Goal: Task Accomplishment & Management: Use online tool/utility

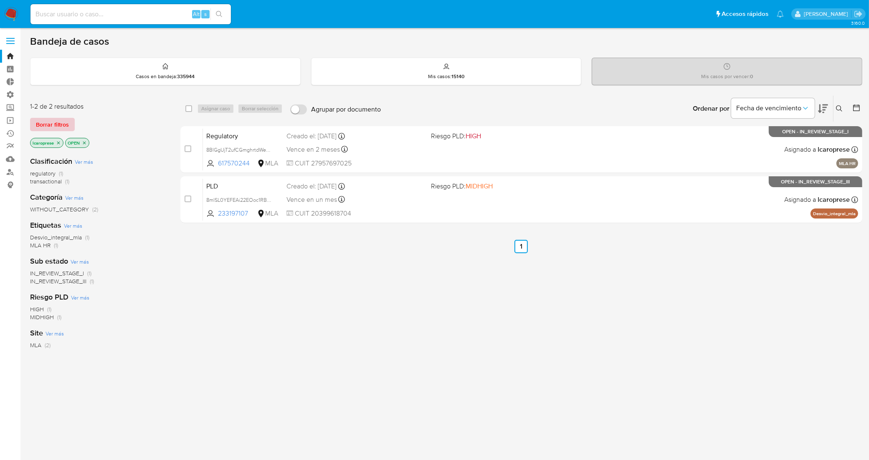
click at [42, 119] on span "Borrar filtros" at bounding box center [52, 125] width 33 height 12
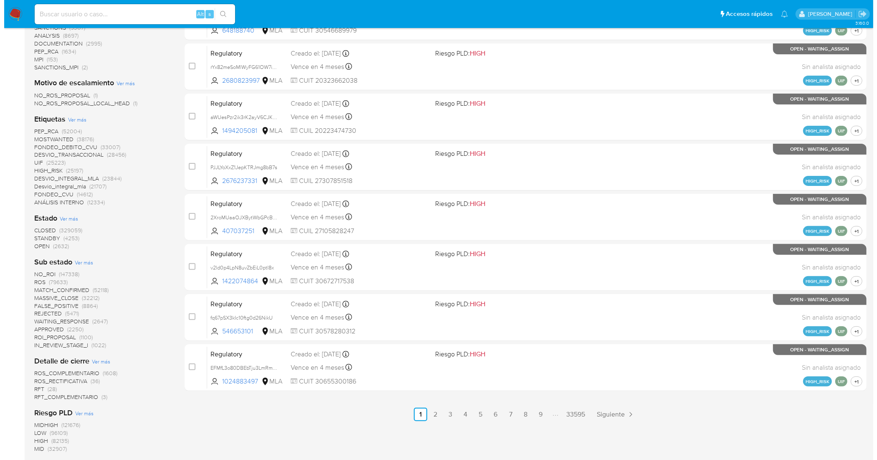
scroll to position [209, 0]
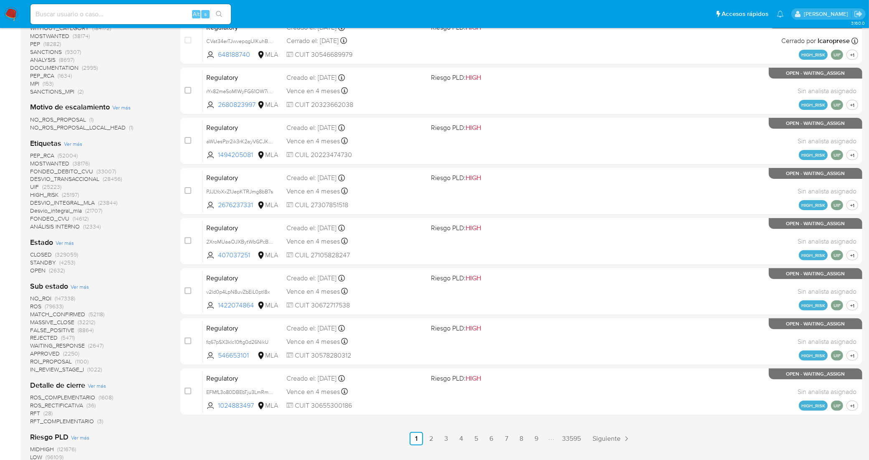
click at [74, 143] on span "Ver más" at bounding box center [73, 144] width 18 height 8
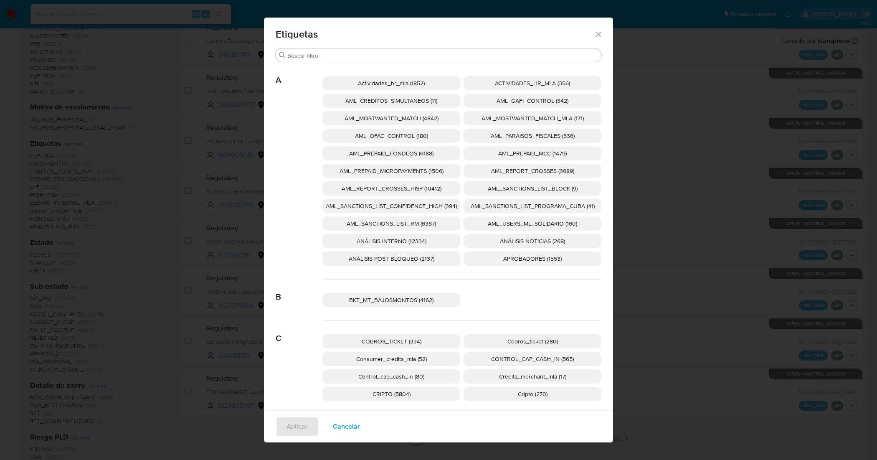
click at [423, 204] on span "AML_SANCTIONS_LIST_CONFIDENCE_HIGH (394)" at bounding box center [391, 206] width 131 height 8
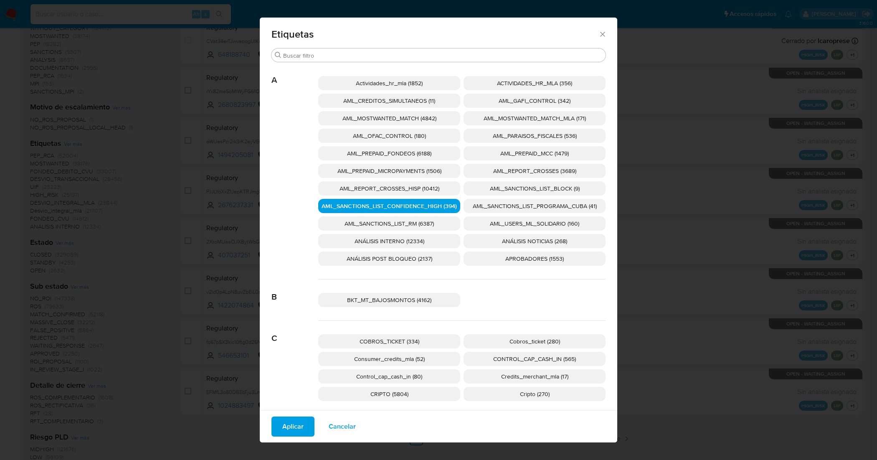
click at [488, 205] on span "AML_SANCTIONS_LIST_PROGRAMA_CUBA (41)" at bounding box center [535, 206] width 124 height 8
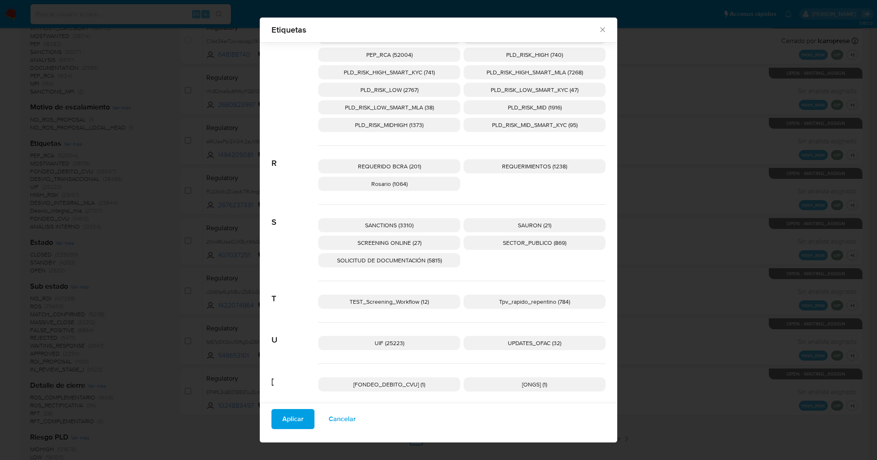
scroll to position [1210, 0]
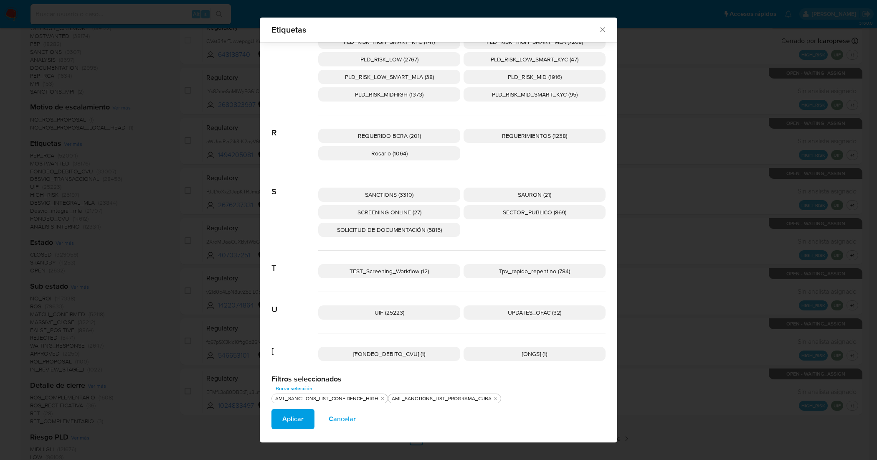
click at [536, 317] on span "UPDATES_OFAC (32)" at bounding box center [534, 312] width 53 height 8
click at [395, 195] on span "SANCTIONS (3310)" at bounding box center [389, 194] width 48 height 8
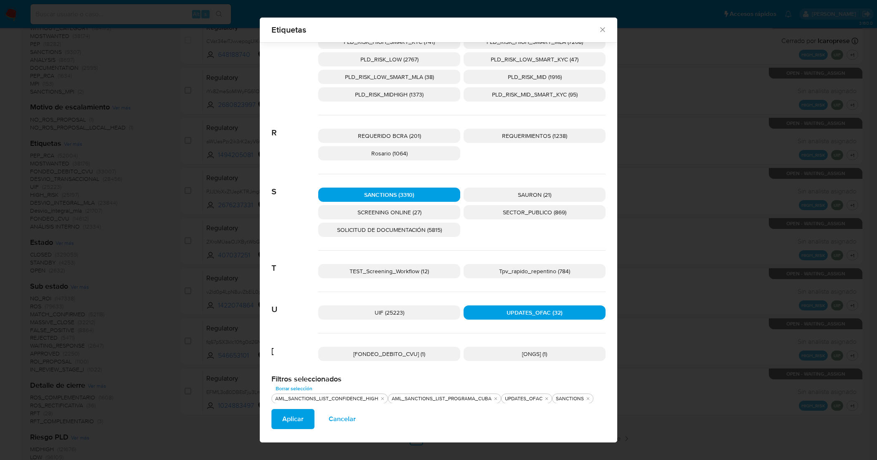
click at [427, 215] on p "SCREENING ONLINE (27)" at bounding box center [389, 212] width 142 height 14
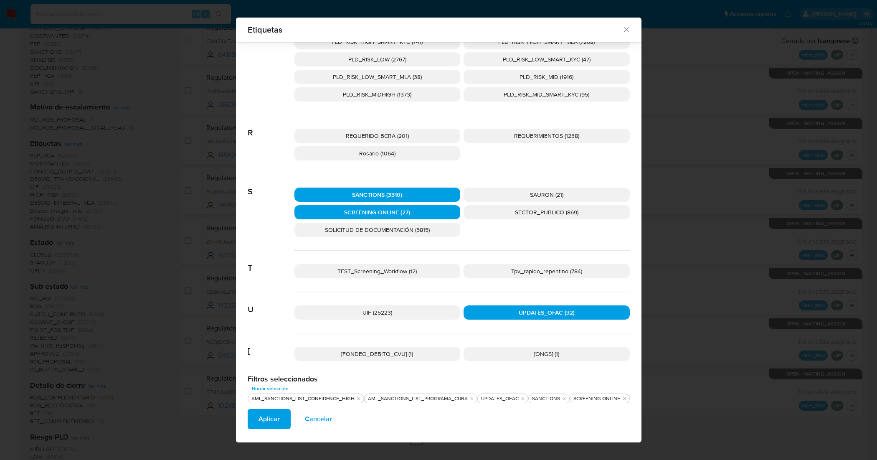
click at [262, 414] on span "Aplicar" at bounding box center [269, 419] width 21 height 18
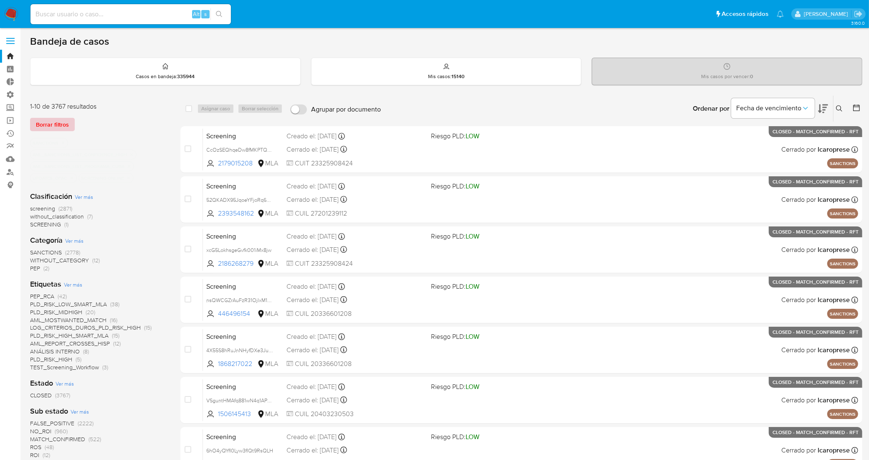
click at [49, 121] on span "Borrar filtros" at bounding box center [52, 125] width 33 height 12
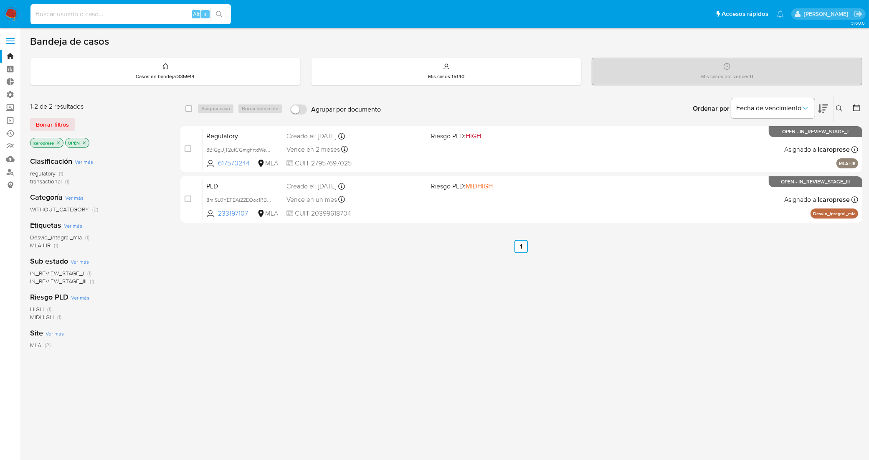
click at [147, 17] on input at bounding box center [130, 14] width 200 height 11
paste input "1079319707"
type input "1079319707"
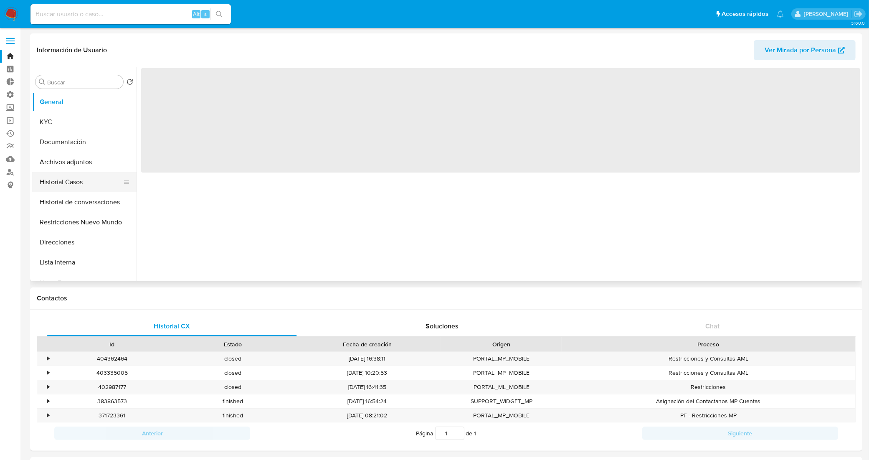
select select "10"
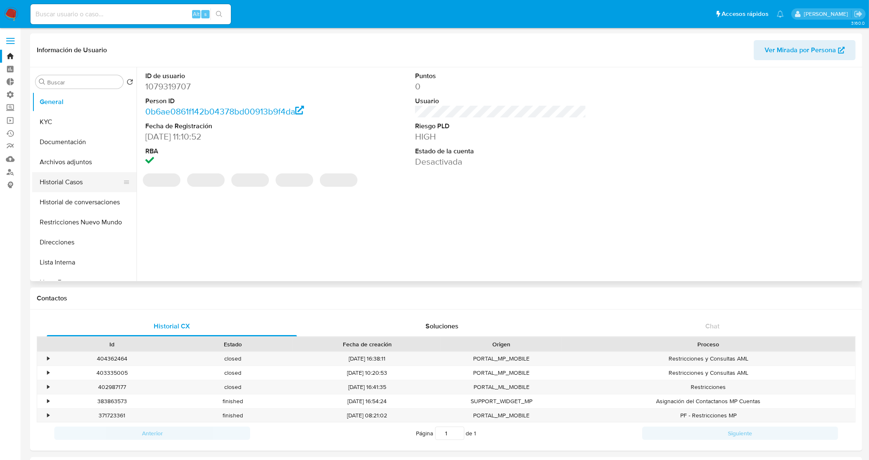
click at [74, 189] on button "Historial Casos" at bounding box center [81, 182] width 98 height 20
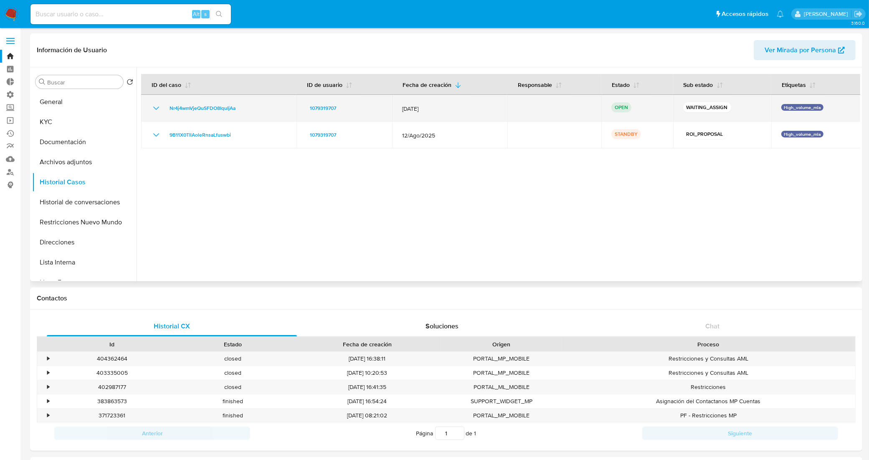
click at [155, 111] on icon "Mostrar/Ocultar" at bounding box center [156, 108] width 10 height 10
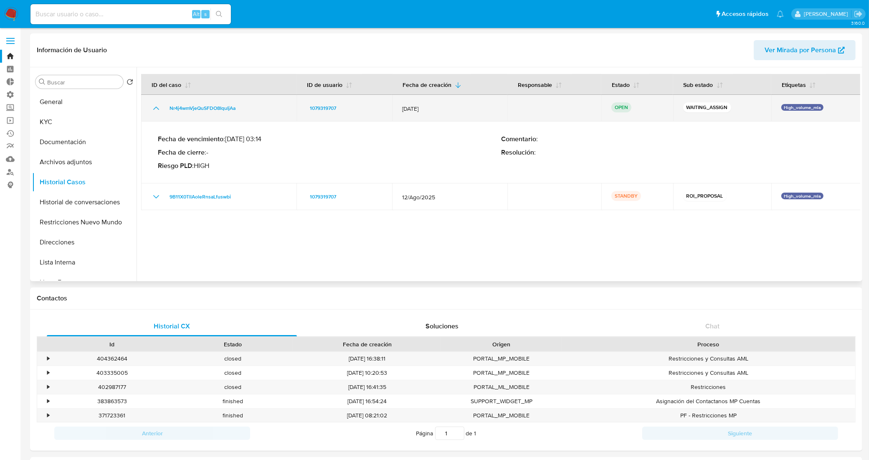
click at [155, 111] on icon "Mostrar/Ocultar" at bounding box center [156, 108] width 10 height 10
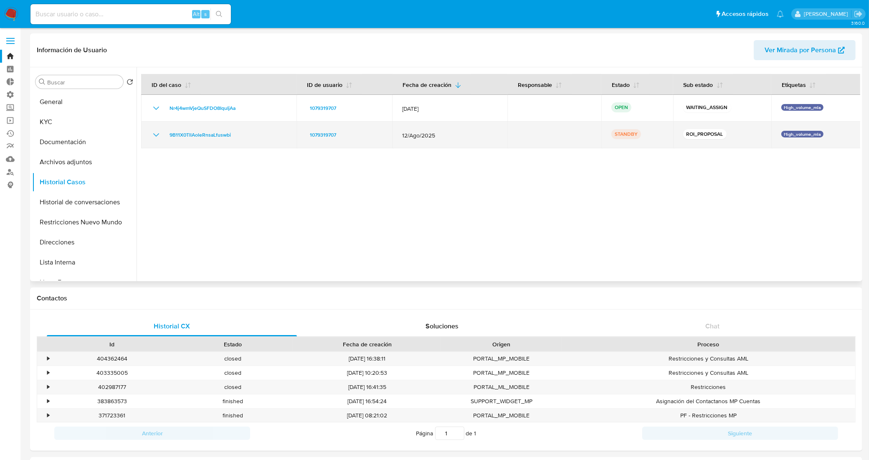
click at [155, 135] on icon "Mostrar/Ocultar" at bounding box center [156, 134] width 6 height 3
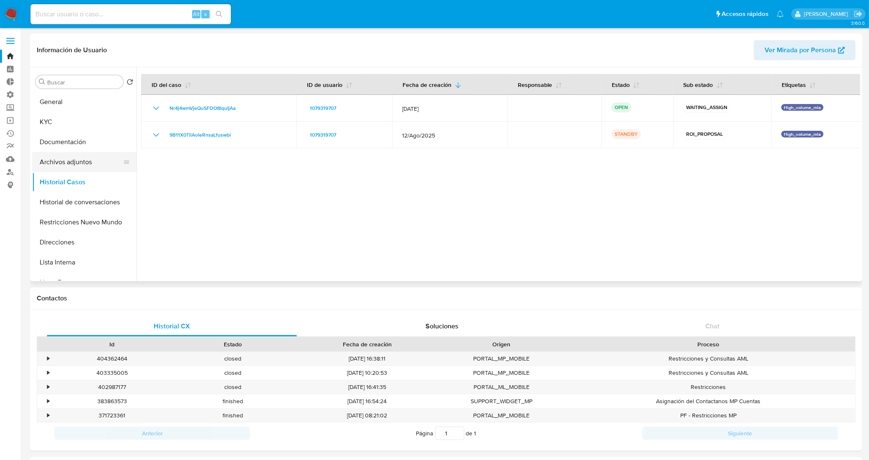
click at [66, 167] on button "Archivos adjuntos" at bounding box center [81, 162] width 98 height 20
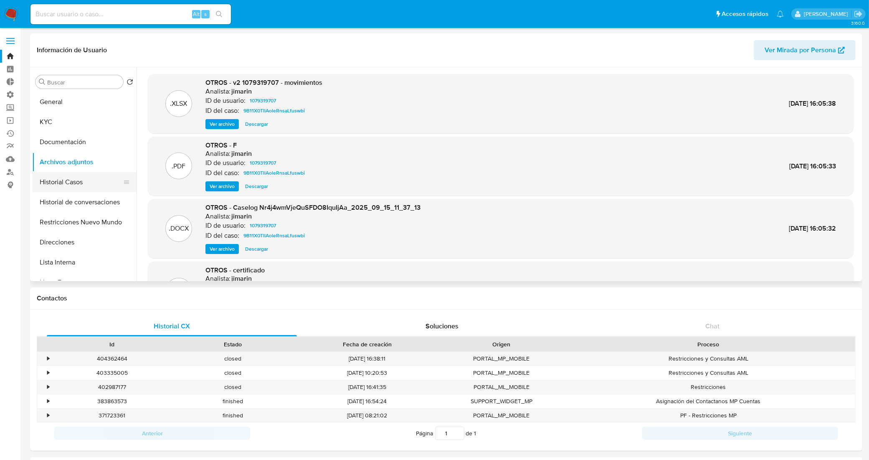
click at [88, 184] on button "Historial Casos" at bounding box center [81, 182] width 98 height 20
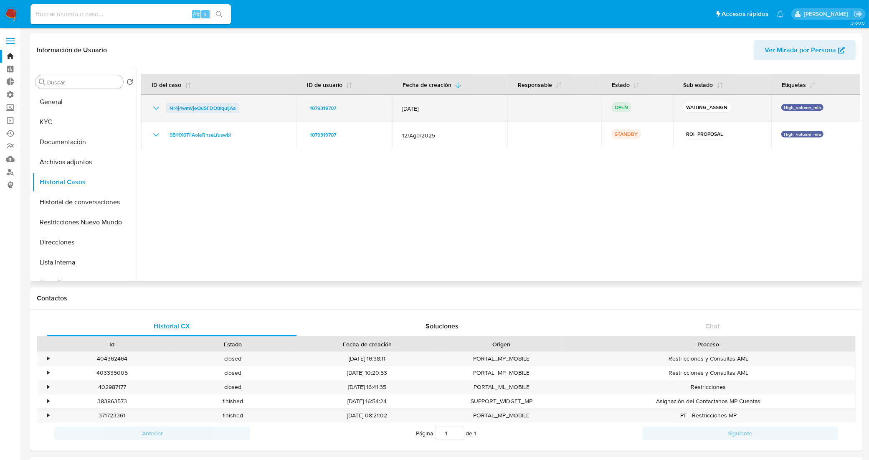
drag, startPoint x: 239, startPoint y: 111, endPoint x: 170, endPoint y: 113, distance: 69.8
click at [170, 113] on div "Nr4j4wmVjeQuSFDO8IquIjAa" at bounding box center [218, 108] width 135 height 10
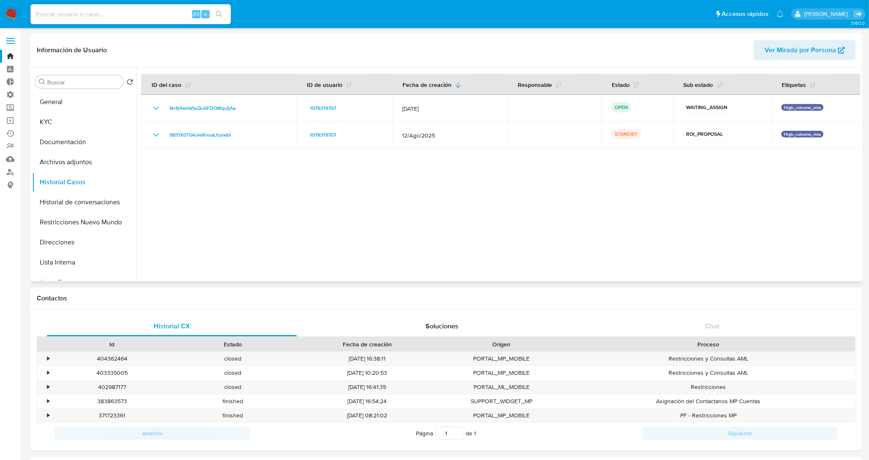
click at [291, 246] on div at bounding box center [499, 174] width 724 height 214
click at [349, 205] on div at bounding box center [499, 174] width 724 height 214
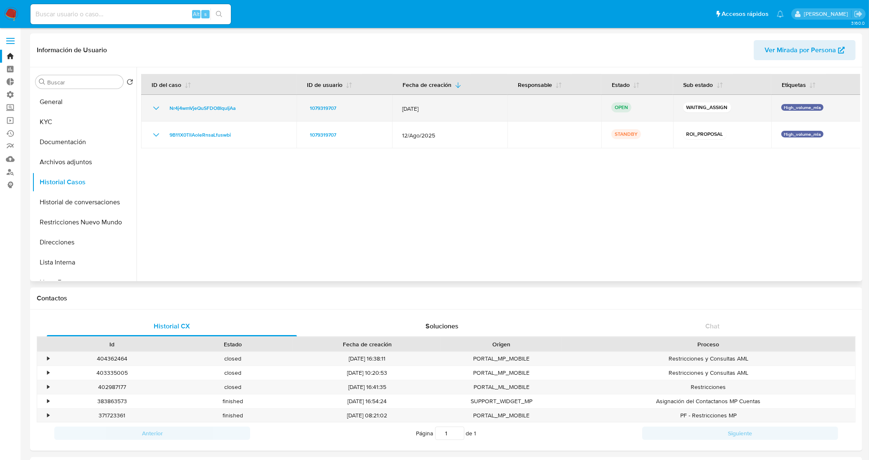
click at [156, 109] on icon "Mostrar/Ocultar" at bounding box center [156, 108] width 10 height 10
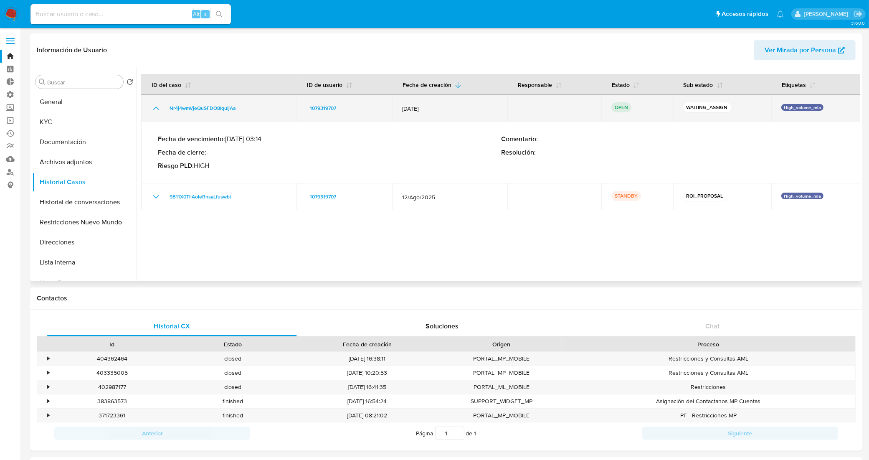
click at [156, 109] on icon "Mostrar/Ocultar" at bounding box center [156, 108] width 10 height 10
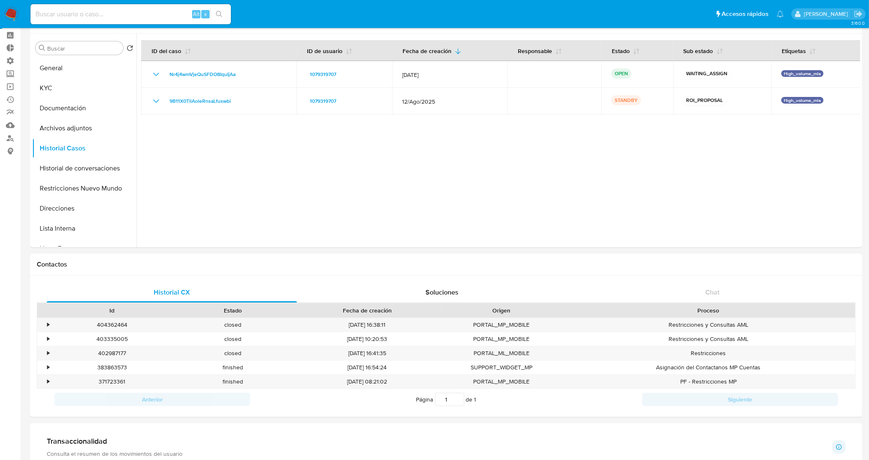
scroll to position [52, 0]
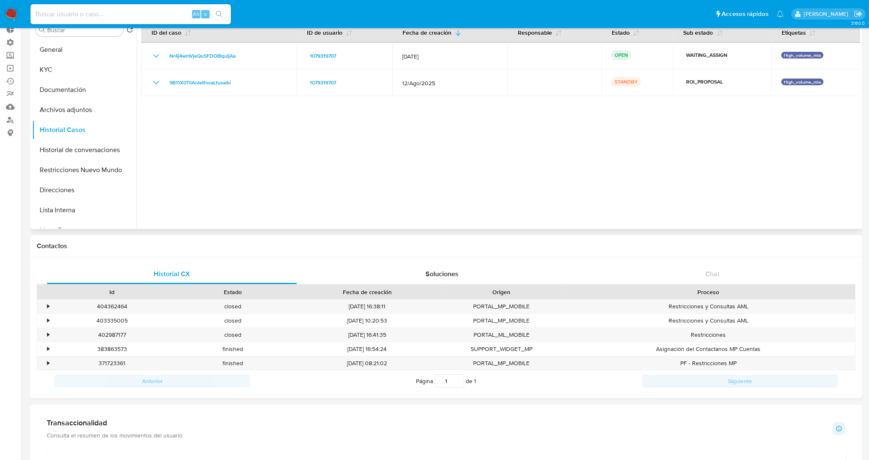
click at [284, 141] on div at bounding box center [499, 122] width 724 height 214
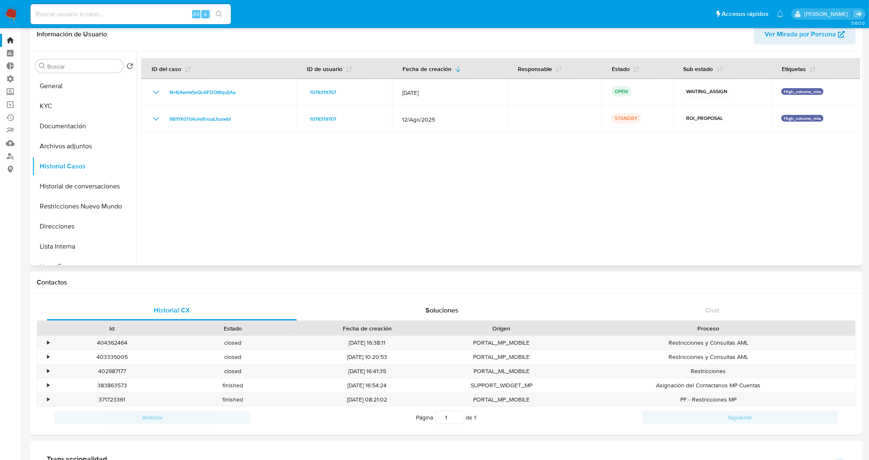
scroll to position [0, 0]
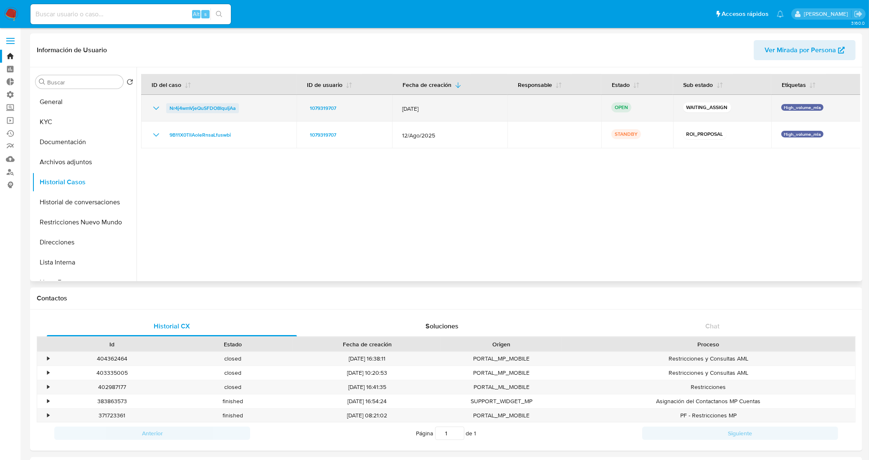
drag, startPoint x: 242, startPoint y: 106, endPoint x: 167, endPoint y: 111, distance: 74.9
click at [167, 111] on div "Nr4j4wmVjeQuSFDO8IquIjAa" at bounding box center [218, 108] width 135 height 10
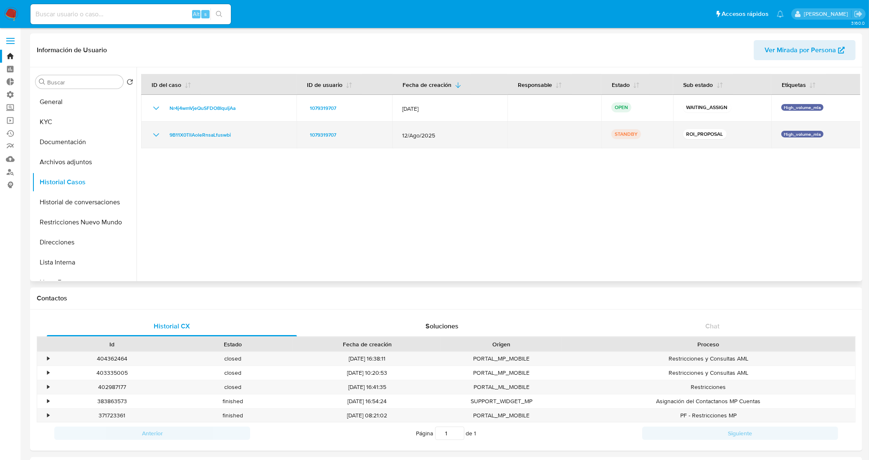
click at [153, 134] on icon "Mostrar/Ocultar" at bounding box center [156, 135] width 10 height 10
click at [195, 137] on span "9B11X0TllAoleRnsaLfuswbi" at bounding box center [200, 135] width 61 height 10
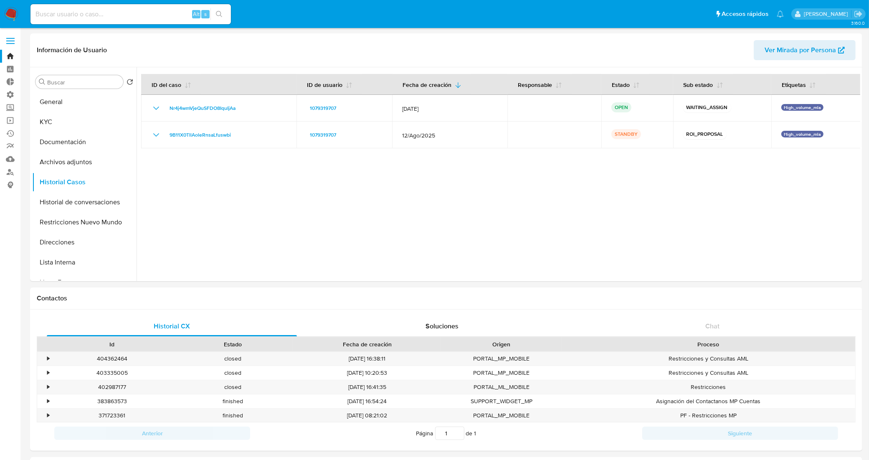
click at [167, 13] on input at bounding box center [130, 14] width 200 height 11
paste input "0xI7ZRP5bicppPFiMlFjDGIU"
type input "0xI7ZRP5bicppPFiMlFjDGIU"
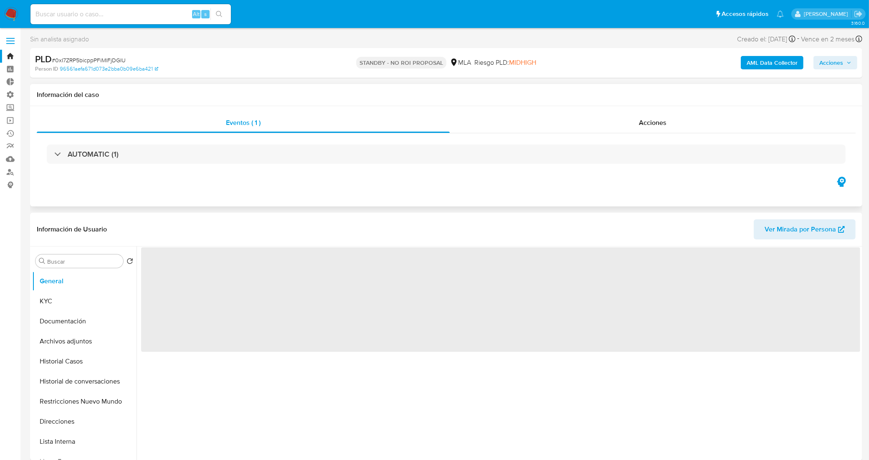
select select "10"
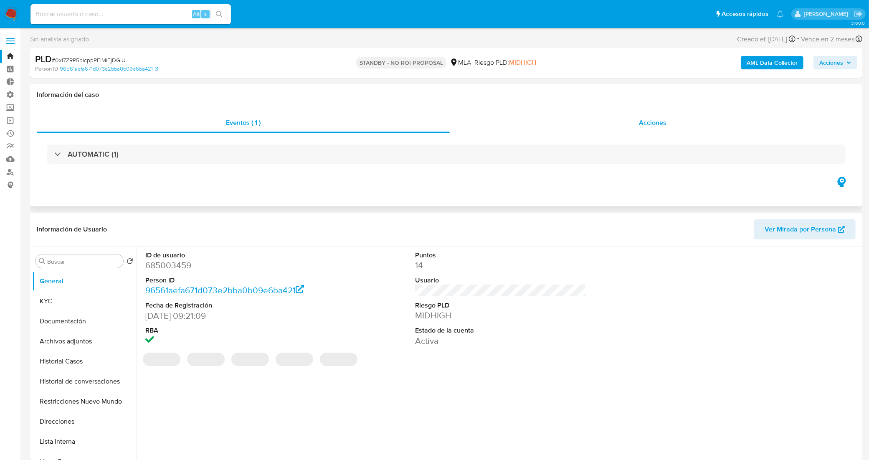
click at [556, 126] on div "Acciones" at bounding box center [653, 123] width 406 height 20
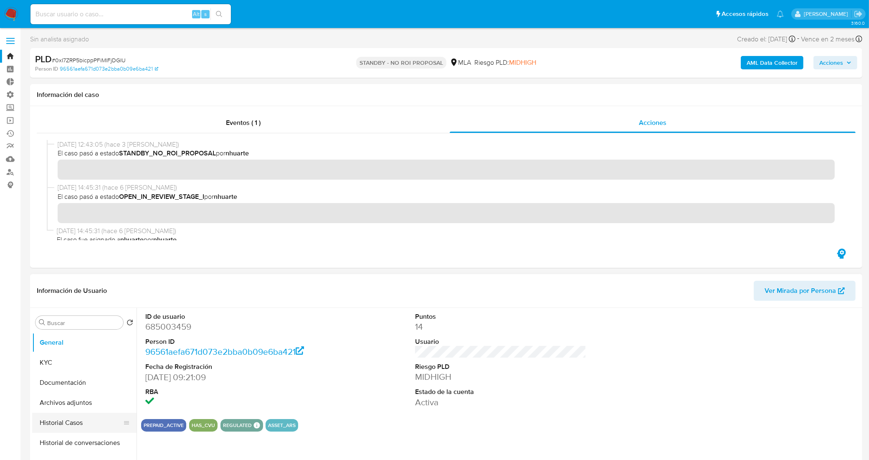
click at [88, 420] on button "Historial Casos" at bounding box center [81, 423] width 98 height 20
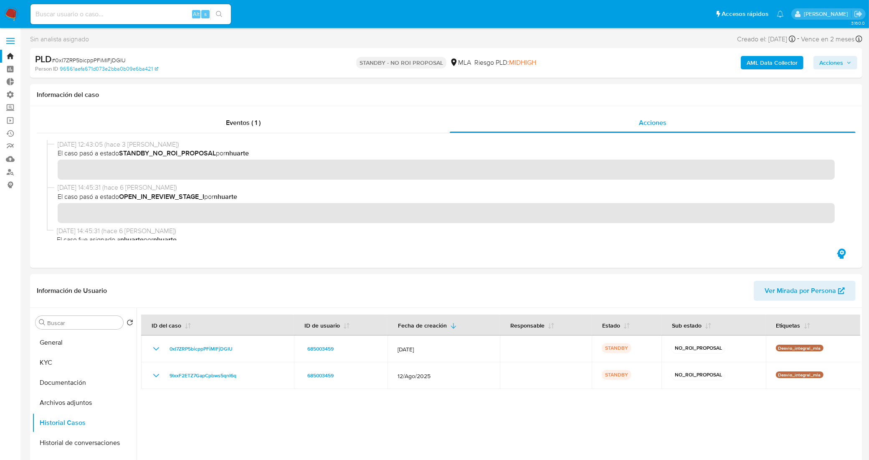
click at [145, 8] on div "Alt s" at bounding box center [130, 14] width 200 height 20
click at [145, 9] on input at bounding box center [130, 14] width 200 height 11
paste input "RJamRhzg45ilYAo6zoamU711"
type input "RJamRhzg45ilYAo6zoamU711"
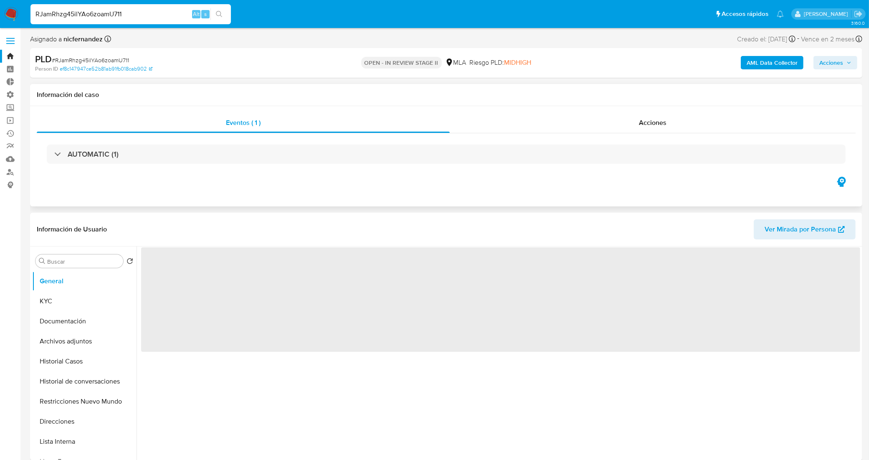
select select "10"
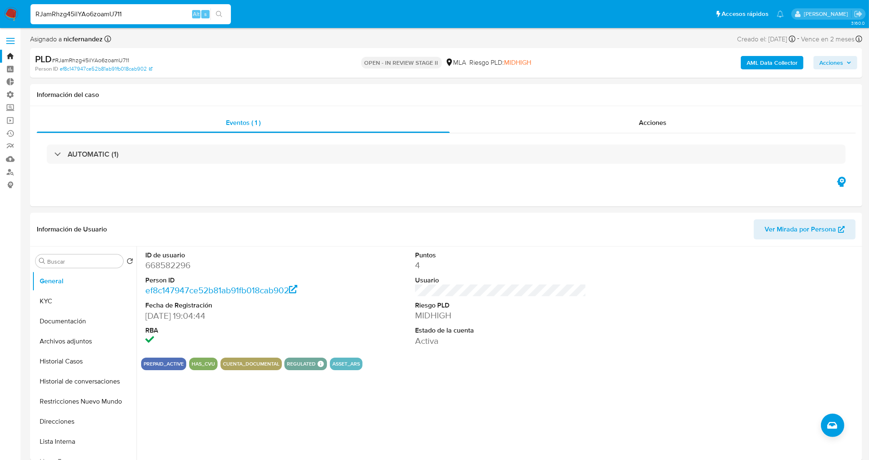
drag, startPoint x: 139, startPoint y: 14, endPoint x: 0, endPoint y: 5, distance: 139.0
click at [0, 5] on nav "Pausado Ver notificaciones RJamRhzg45ilYAo6zoamU711 Alt s Accesos rápidos Presi…" at bounding box center [434, 14] width 869 height 28
paste input "auimIIkWkDNrUE111RwlL9ls"
type input "auimIIkWkDNrUE111RwlL9ls"
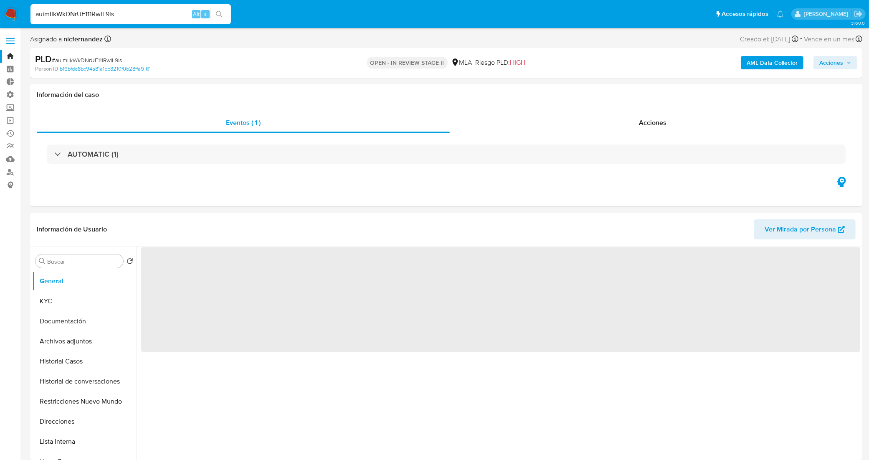
select select "10"
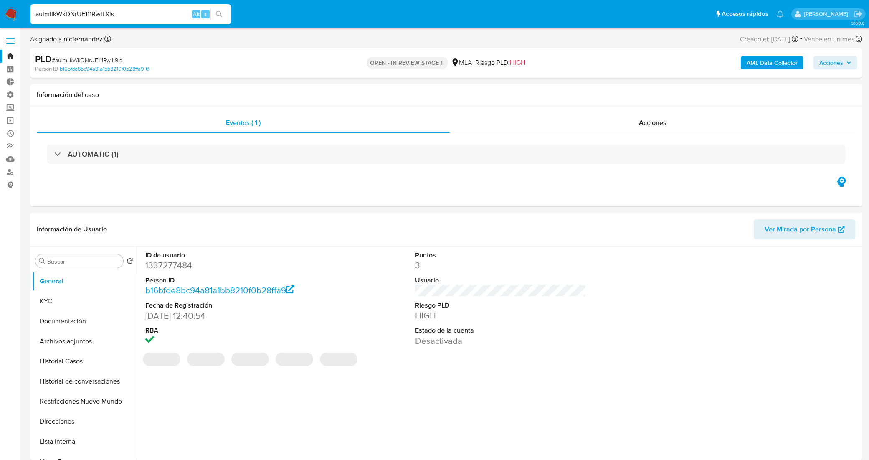
click at [12, 56] on link "Bandeja" at bounding box center [49, 56] width 99 height 13
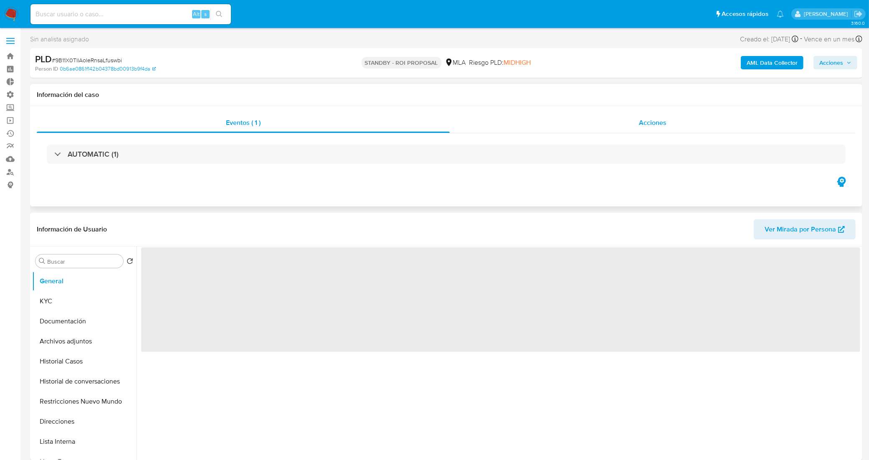
click at [570, 124] on div "Acciones" at bounding box center [653, 123] width 406 height 20
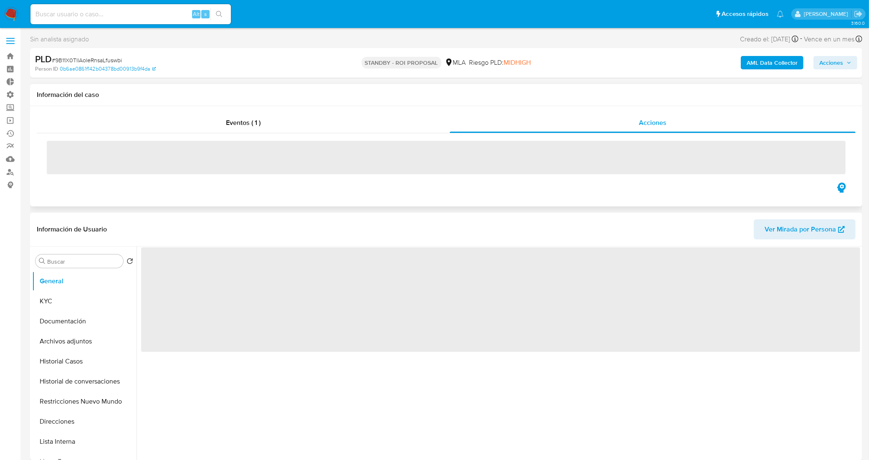
select select "10"
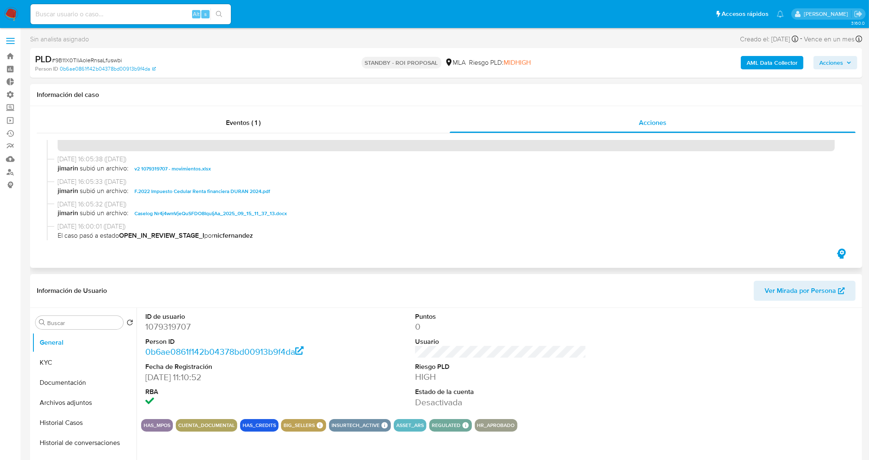
scroll to position [52, 0]
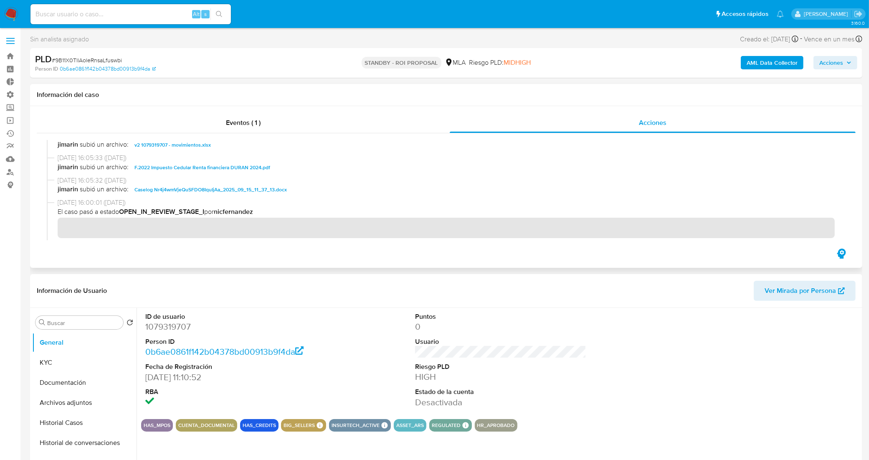
click at [391, 252] on div "Eventos ( 1 ) Acciones" at bounding box center [446, 187] width 832 height 162
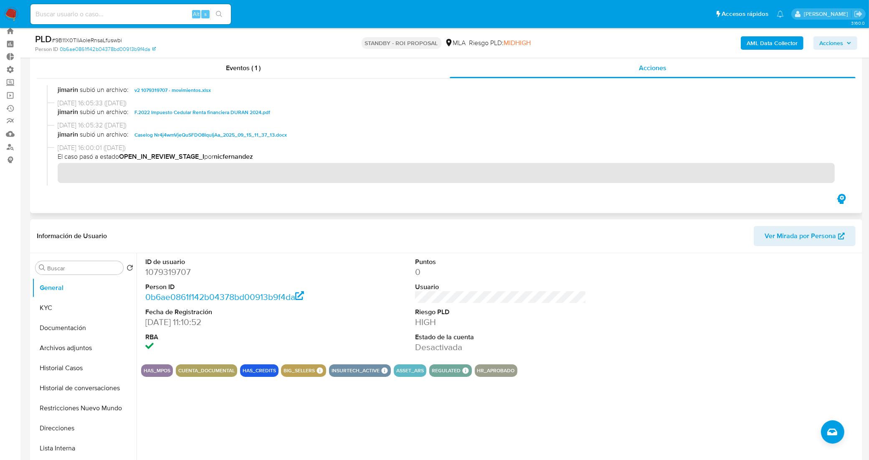
scroll to position [0, 0]
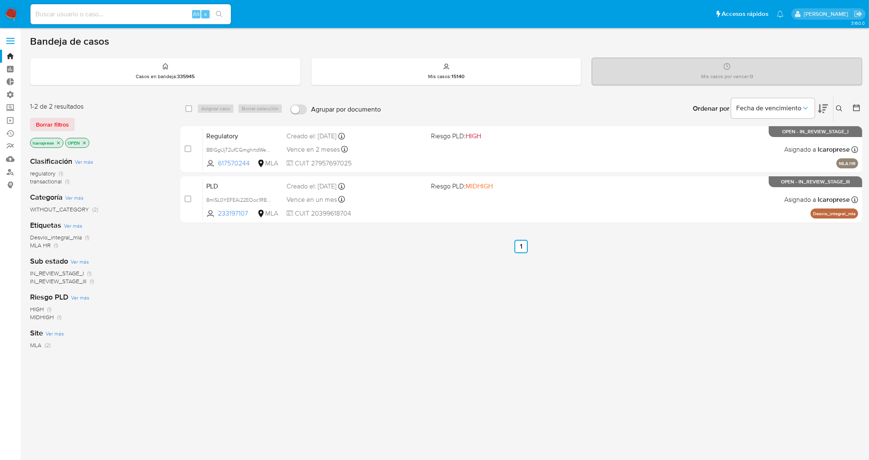
click at [144, 13] on input at bounding box center [130, 14] width 200 height 11
paste input "n4pkHZF5me2DtPvODSctePNN"
type input "n4pkHZF5me2DtPvODSctePNN"
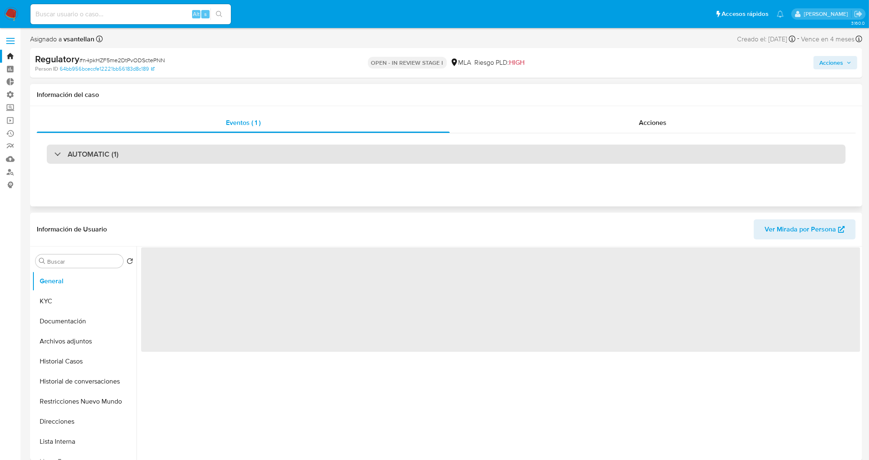
click at [243, 148] on div "AUTOMATIC (1)" at bounding box center [446, 153] width 799 height 19
select select "10"
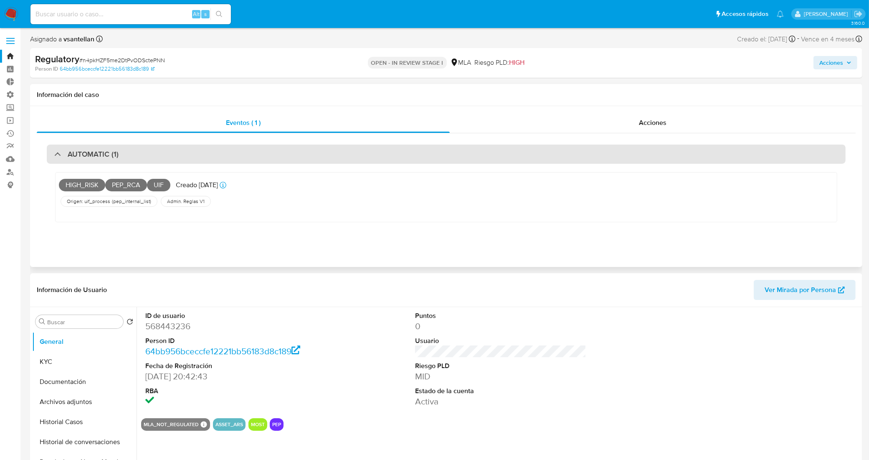
click at [243, 148] on div "AUTOMATIC (1)" at bounding box center [446, 153] width 799 height 19
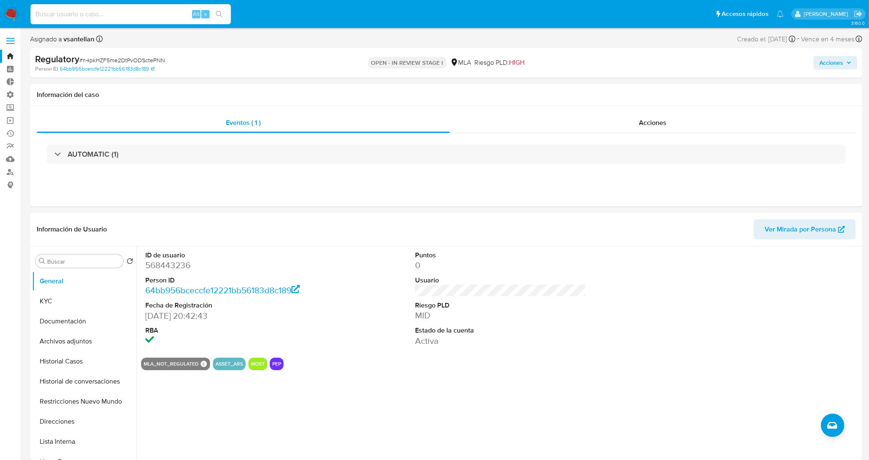
click at [146, 12] on input at bounding box center [130, 14] width 200 height 11
paste input "zK8jNAGZXJPO0DbVdv1EdljV"
type input "zK8jNAGZXJPO0DbVdv1EdljV"
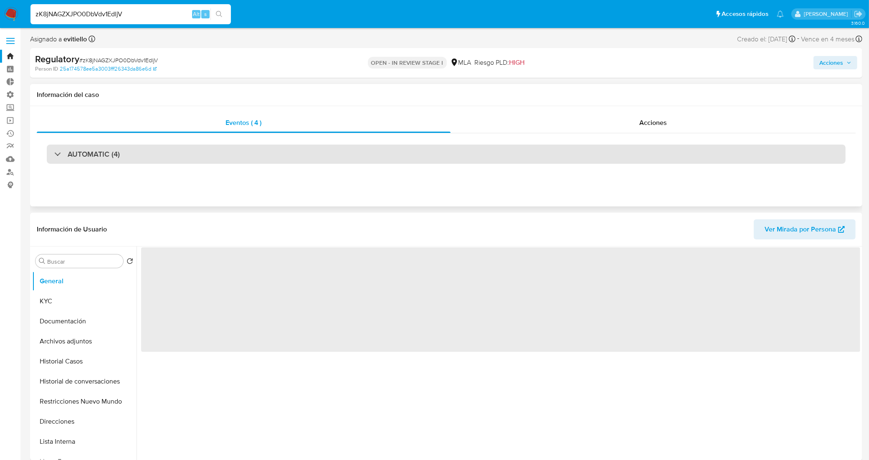
select select "10"
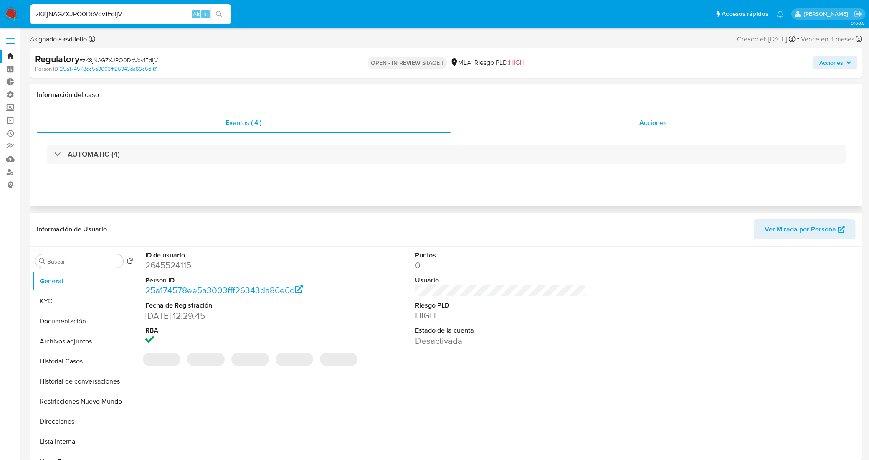
click at [563, 122] on div "Acciones" at bounding box center [654, 123] width 406 height 20
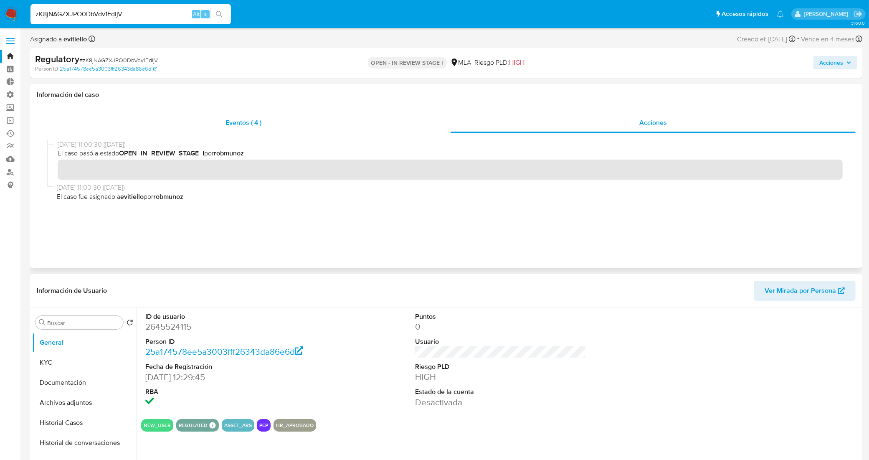
click at [310, 122] on div "Eventos ( 4 )" at bounding box center [244, 123] width 414 height 20
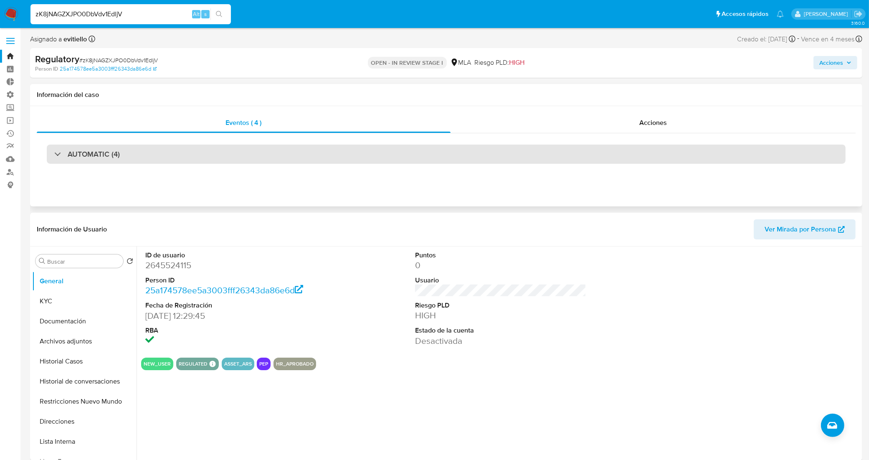
click at [336, 155] on div "AUTOMATIC (4)" at bounding box center [446, 153] width 799 height 19
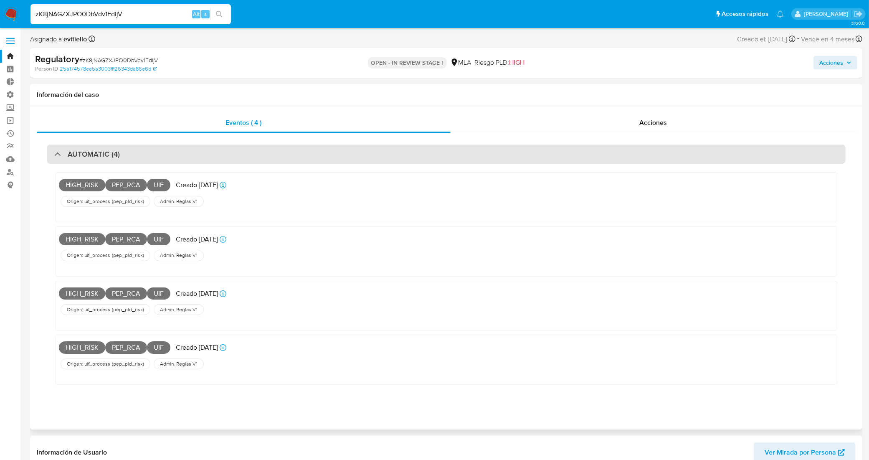
click at [336, 155] on div "AUTOMATIC (4)" at bounding box center [446, 153] width 799 height 19
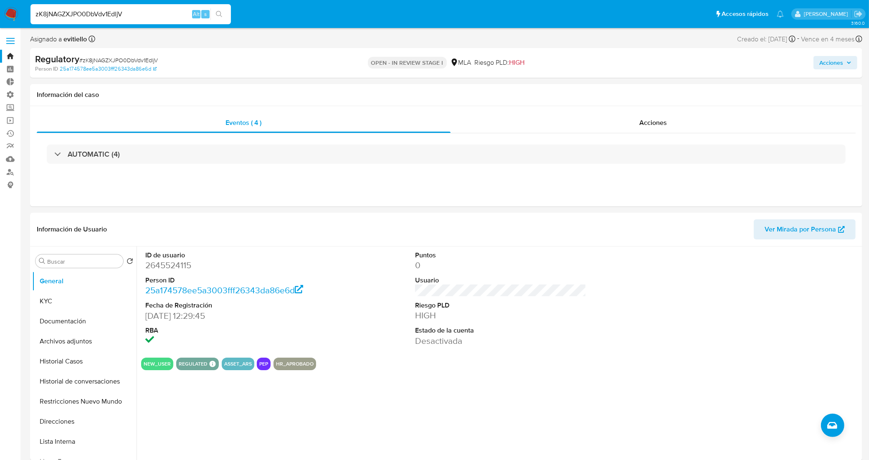
click at [10, 61] on link "Bandeja" at bounding box center [49, 56] width 99 height 13
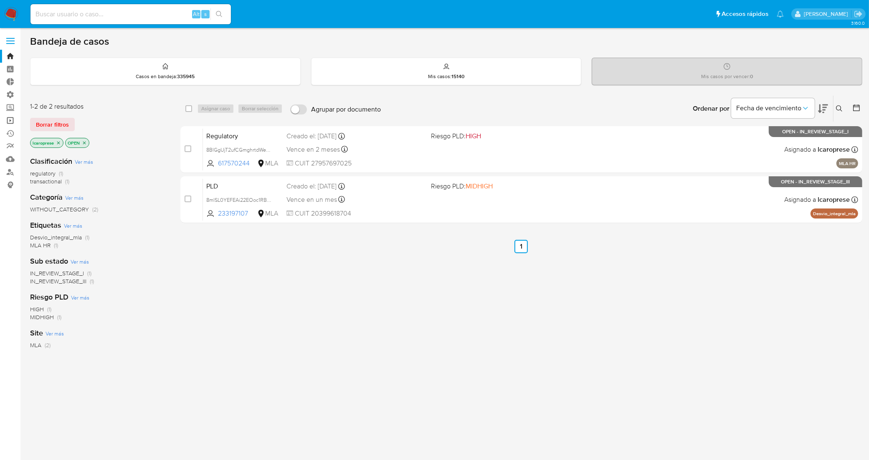
click at [9, 121] on link "Operaciones masivas" at bounding box center [49, 120] width 99 height 13
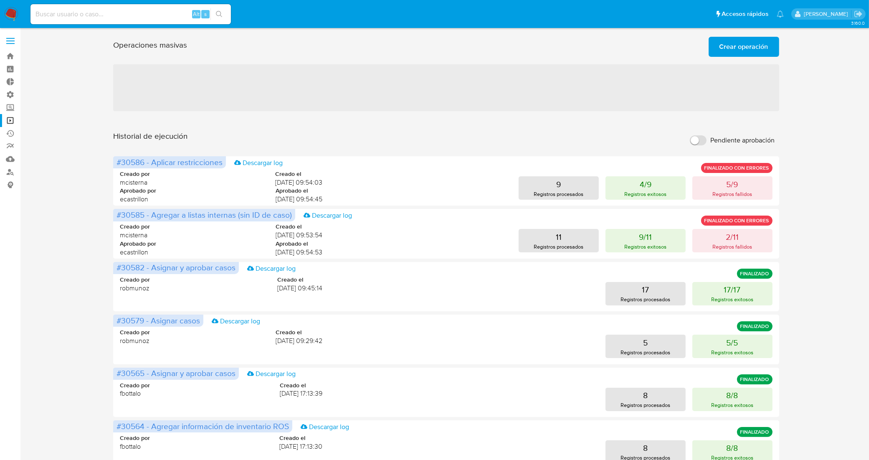
click at [727, 45] on span "Crear operación" at bounding box center [744, 47] width 49 height 18
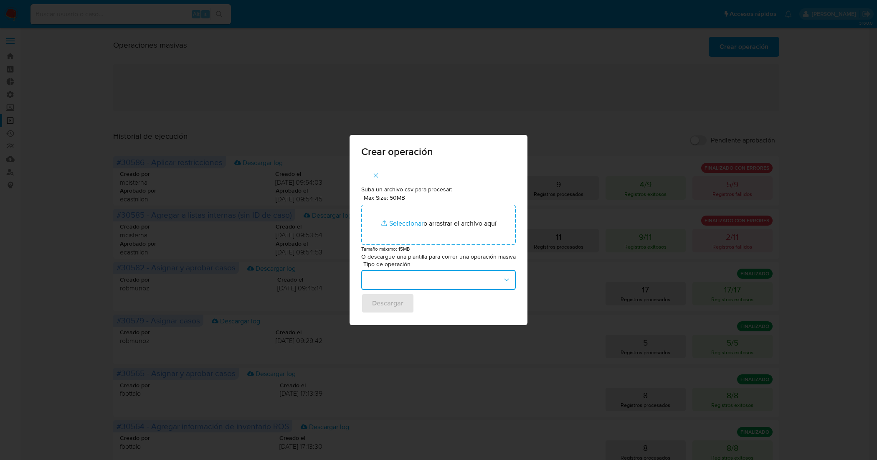
click at [423, 284] on button "button" at bounding box center [438, 280] width 155 height 20
click at [425, 297] on div "Asignar casos" at bounding box center [435, 299] width 138 height 20
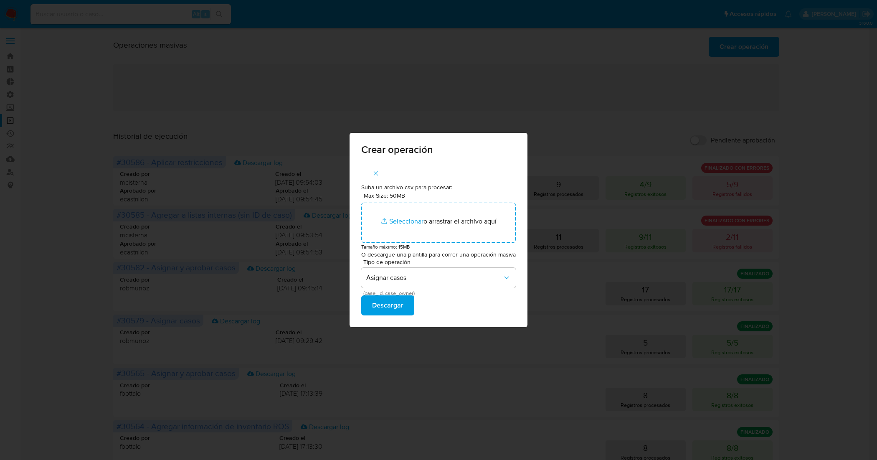
click at [406, 305] on button "Descargar" at bounding box center [387, 305] width 53 height 20
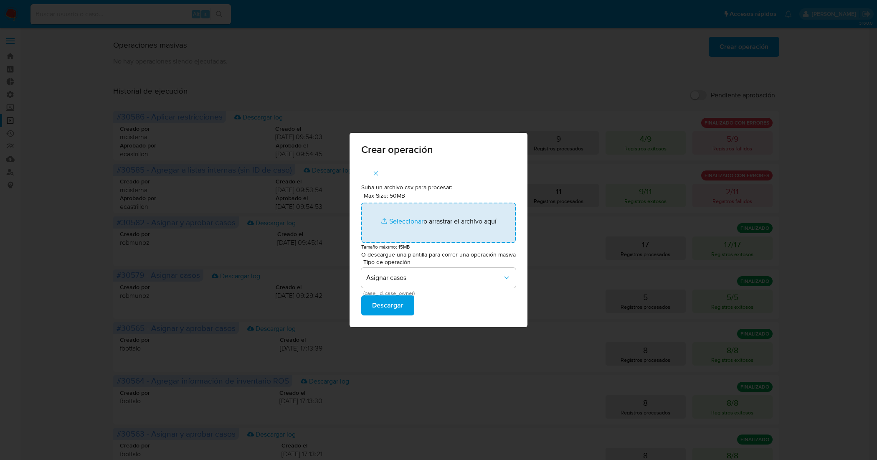
click at [403, 222] on input "Max Size: 50MB Seleccionar archivos" at bounding box center [438, 223] width 155 height 40
type input "C:\fakepath\ASSIGN_CASE (8).csv"
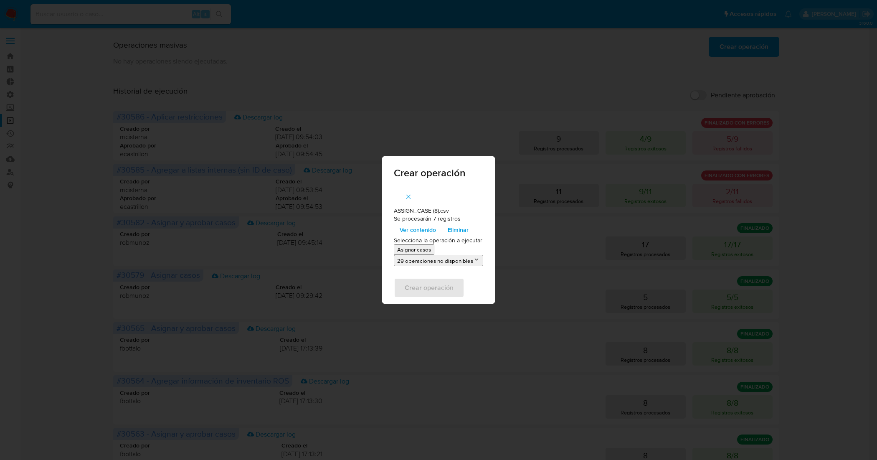
click at [437, 263] on button "29 operaciones no disponibles" at bounding box center [438, 260] width 89 height 11
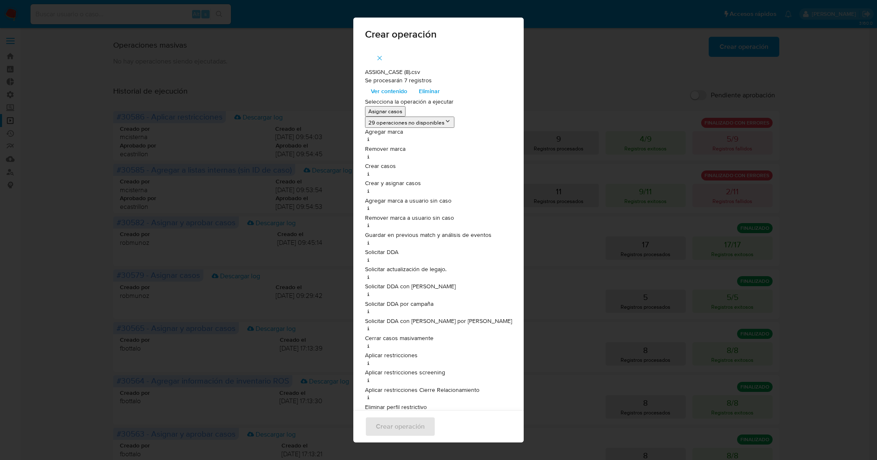
click at [383, 59] on icon "button" at bounding box center [380, 58] width 8 height 8
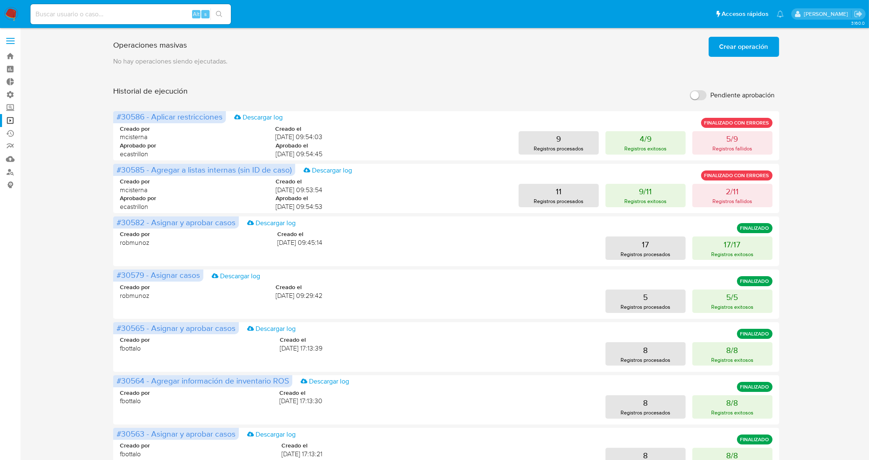
click at [728, 47] on span "Crear operación" at bounding box center [744, 47] width 49 height 18
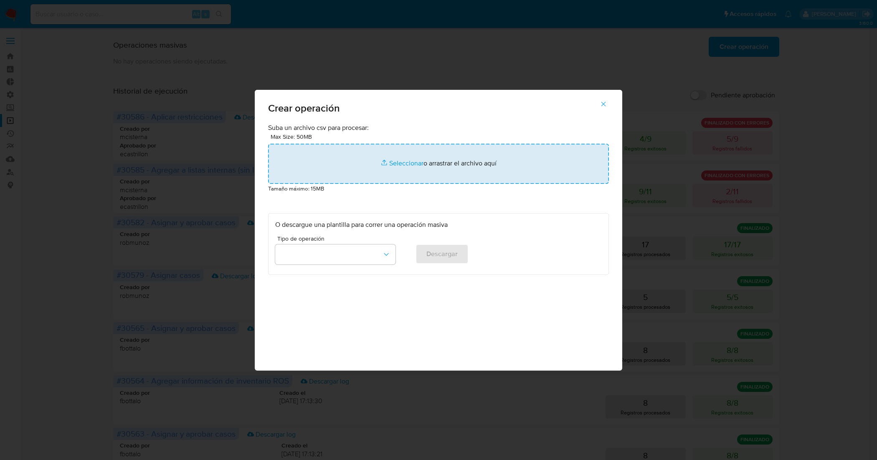
click at [406, 164] on input "file" at bounding box center [438, 164] width 341 height 40
type input "C:\fakepath\ASSIGN_CASE (8).csv"
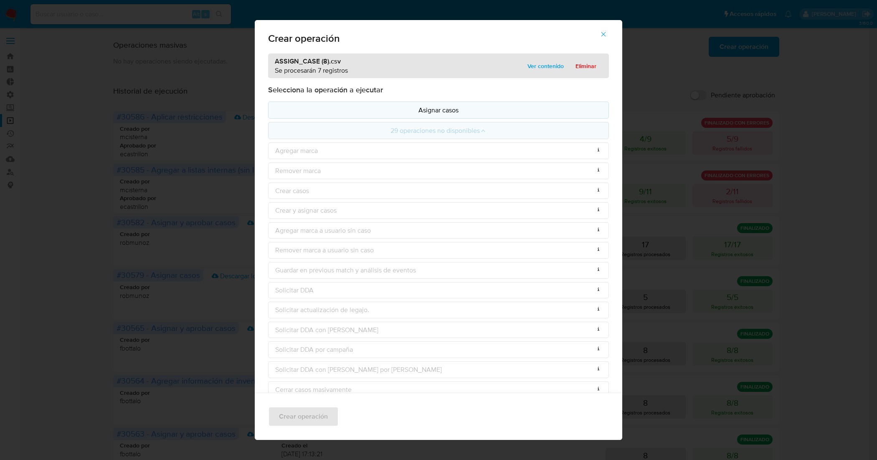
click at [430, 104] on button "Asignar casos" at bounding box center [438, 109] width 341 height 17
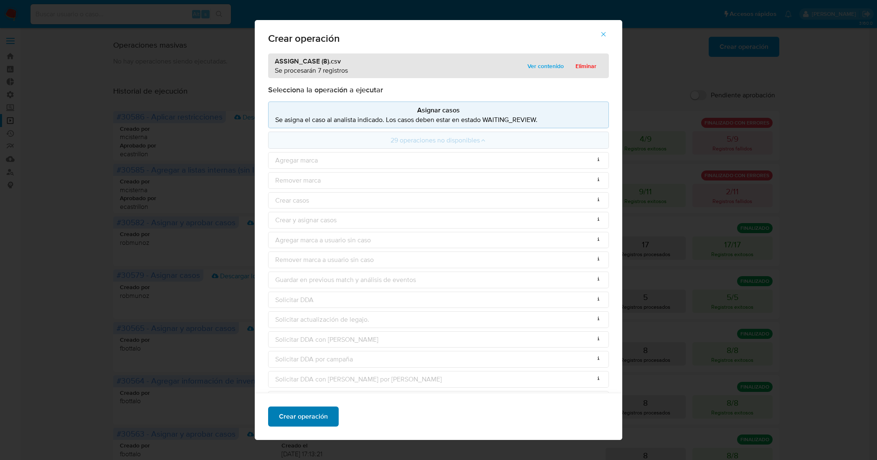
click at [305, 415] on span "Crear operación" at bounding box center [303, 416] width 49 height 18
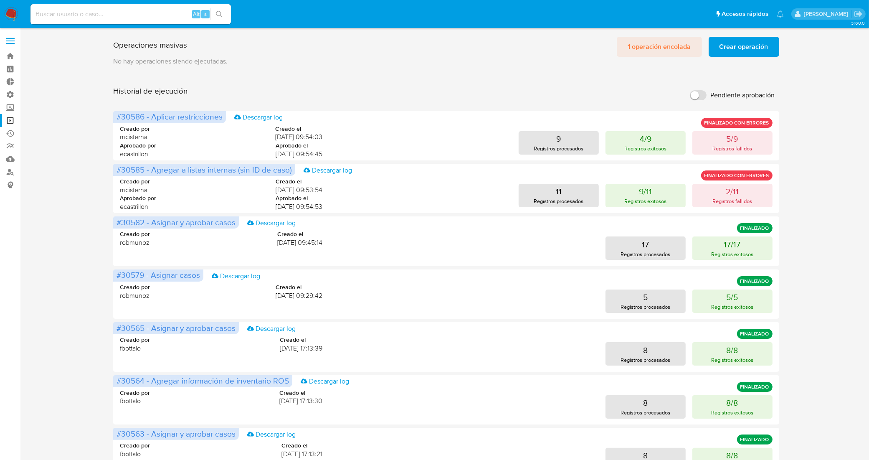
click at [648, 49] on span "1 operación encolada" at bounding box center [659, 47] width 63 height 18
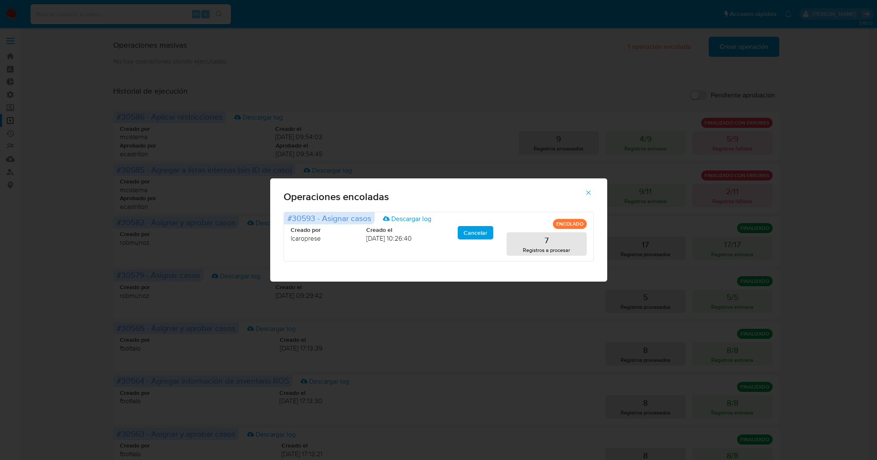
click at [584, 193] on button "button" at bounding box center [588, 193] width 29 height 20
